Goal: Information Seeking & Learning: Learn about a topic

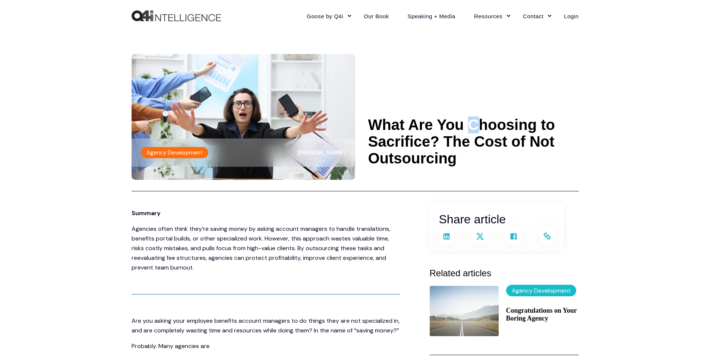
drag, startPoint x: 373, startPoint y: 113, endPoint x: 420, endPoint y: 159, distance: 65.6
click at [427, 163] on header "Agency Development [PERSON_NAME] What Are You Choosing to Sacrifice? The Cost o…" at bounding box center [355, 112] width 447 height 160
drag, startPoint x: 452, startPoint y: 159, endPoint x: 375, endPoint y: 121, distance: 86.7
click at [375, 121] on h1 "What Are You Choosing to Sacrifice? The Cost of Not Outsourcing" at bounding box center [473, 142] width 211 height 50
copy h1 "What Are You Choosing to Sacrifice? The Cost of Not Outsourcing"
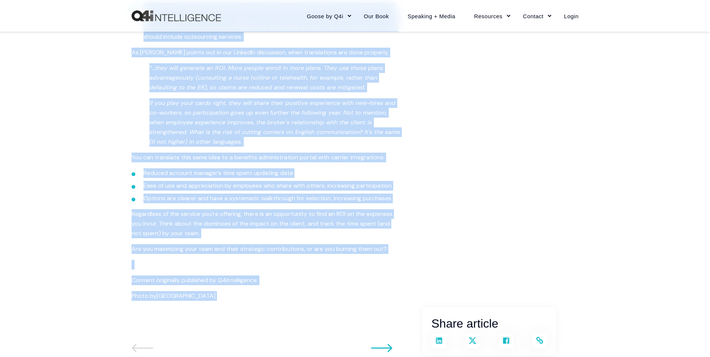
scroll to position [1450, 0]
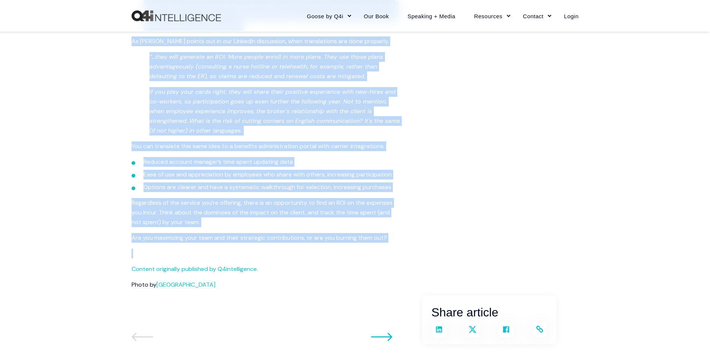
drag, startPoint x: 128, startPoint y: 102, endPoint x: 264, endPoint y: 258, distance: 207.1
copy span "Loremip Dolorsit ametc adipi elit’se doeius tempo in utlabo etdolor magnaali en…"
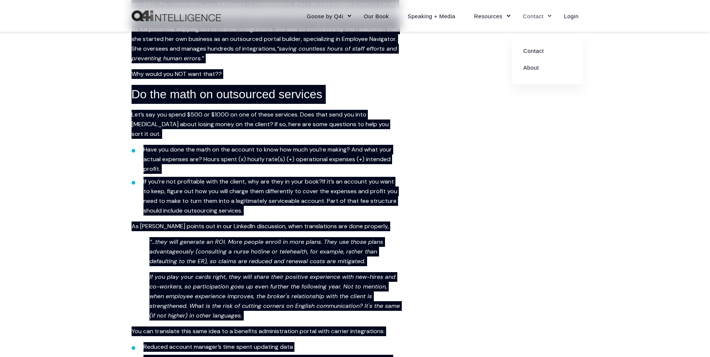
scroll to position [1264, 0]
